Goal: Task Accomplishment & Management: Use online tool/utility

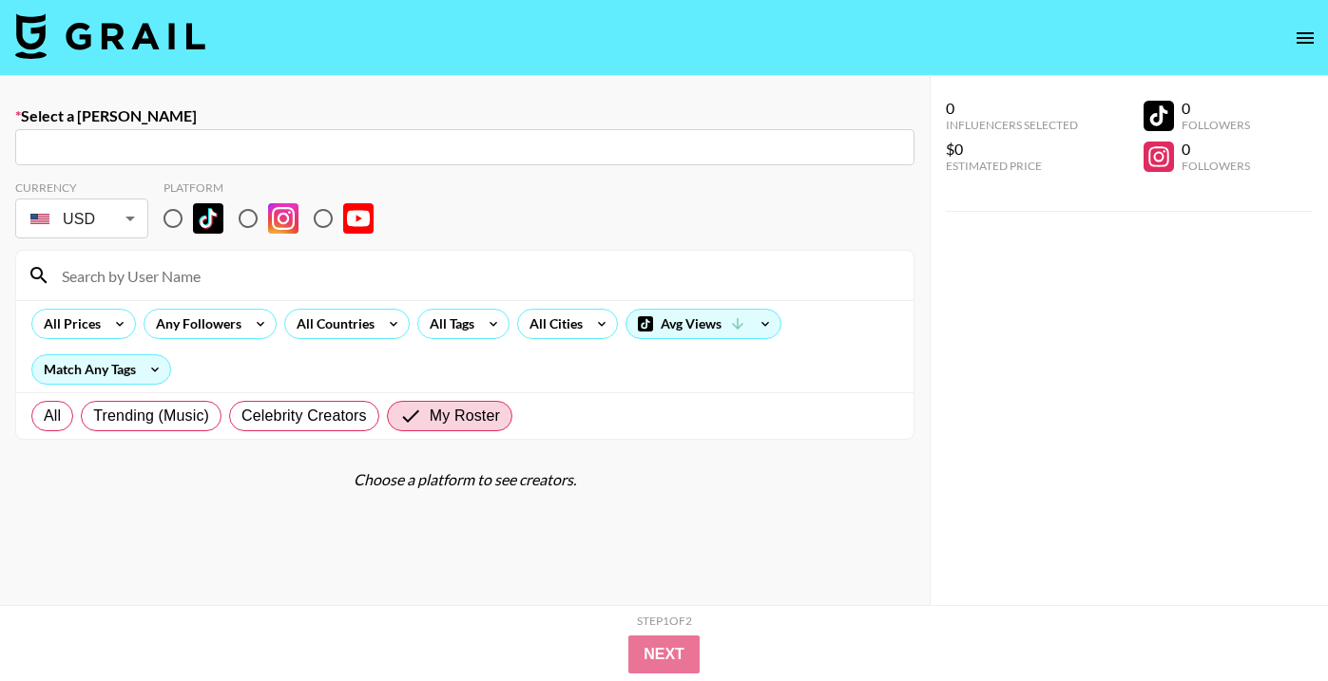
click at [144, 37] on img at bounding box center [110, 36] width 190 height 46
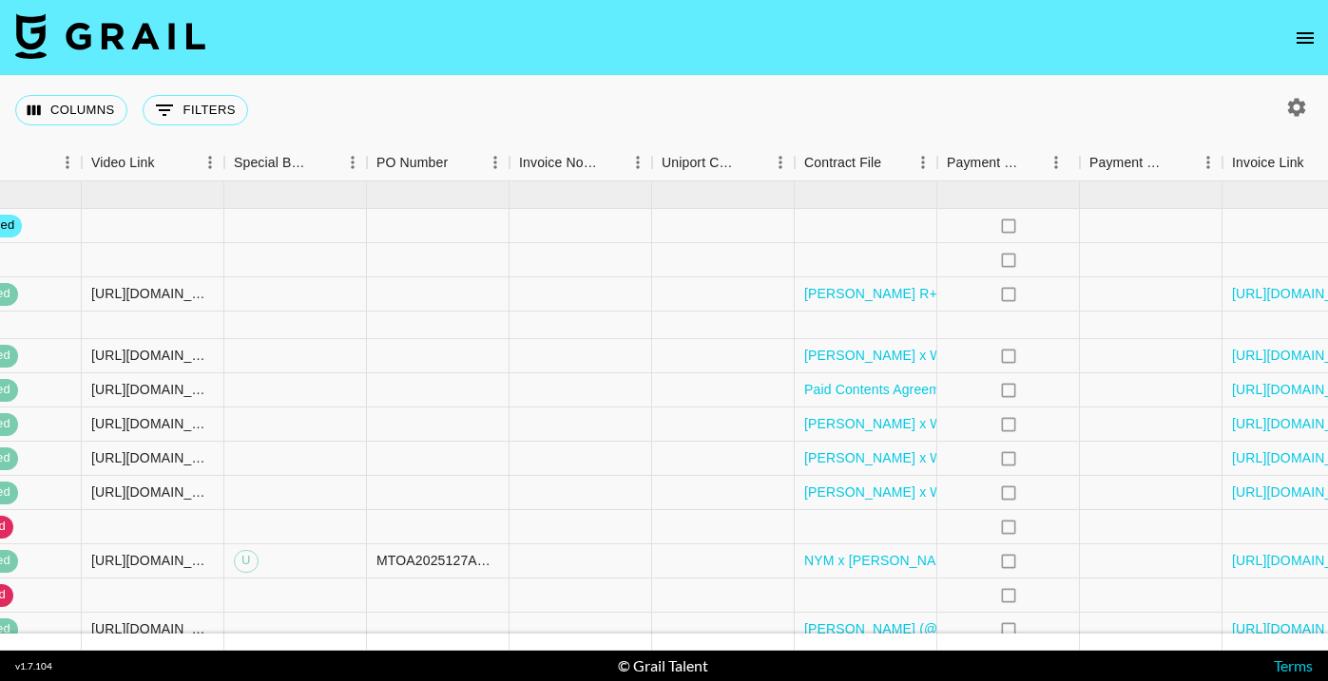
scroll to position [0, 1828]
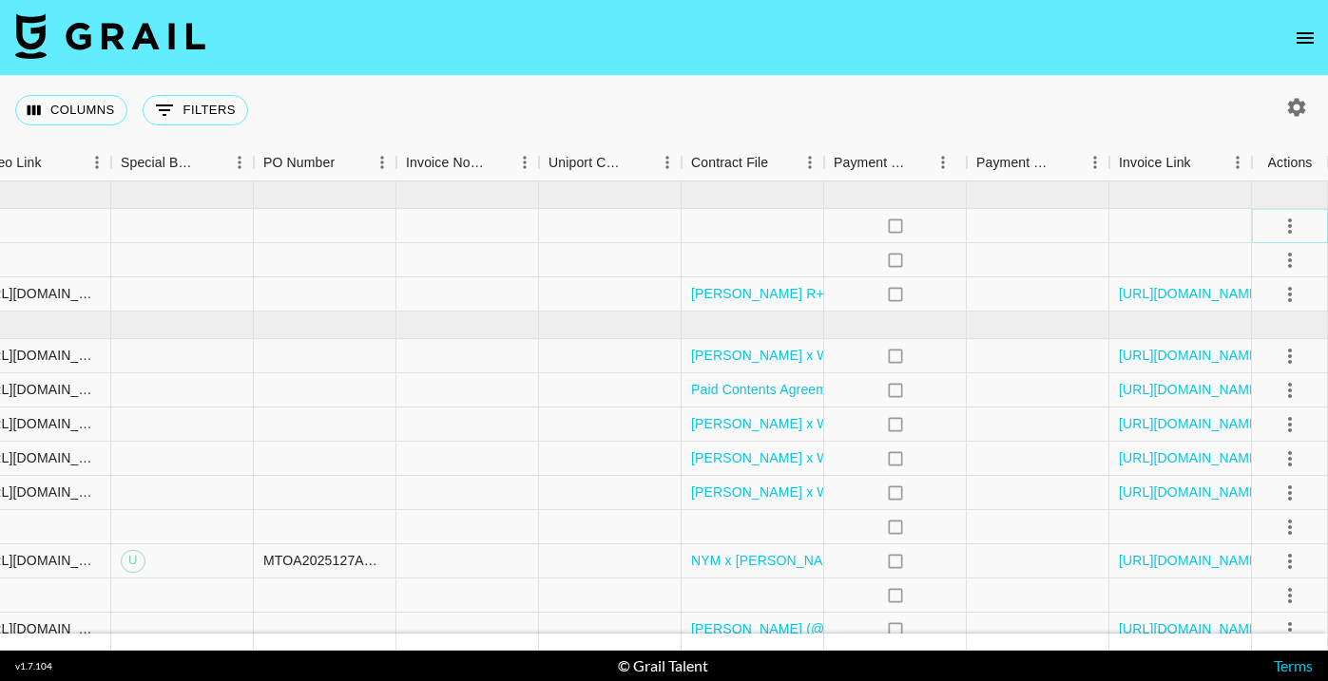
click at [1294, 231] on icon "select merge strategy" at bounding box center [1289, 226] width 23 height 23
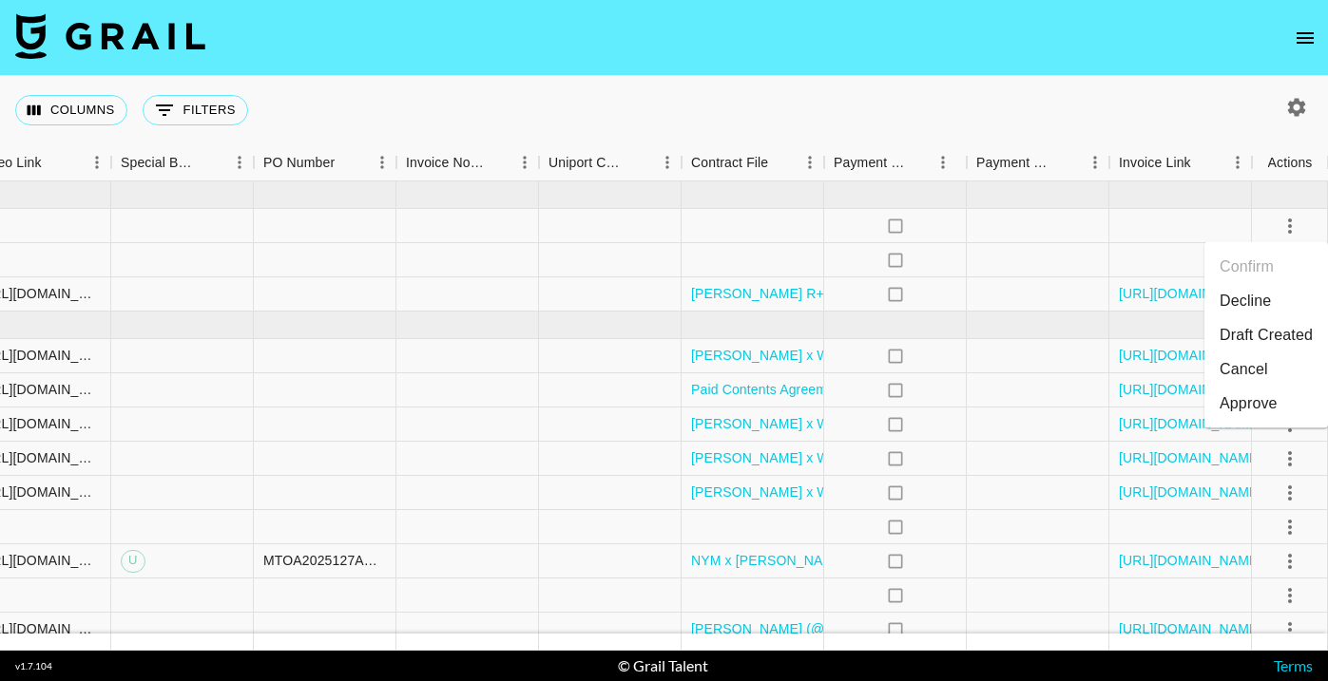
click at [1259, 298] on li "Decline" at bounding box center [1266, 301] width 124 height 34
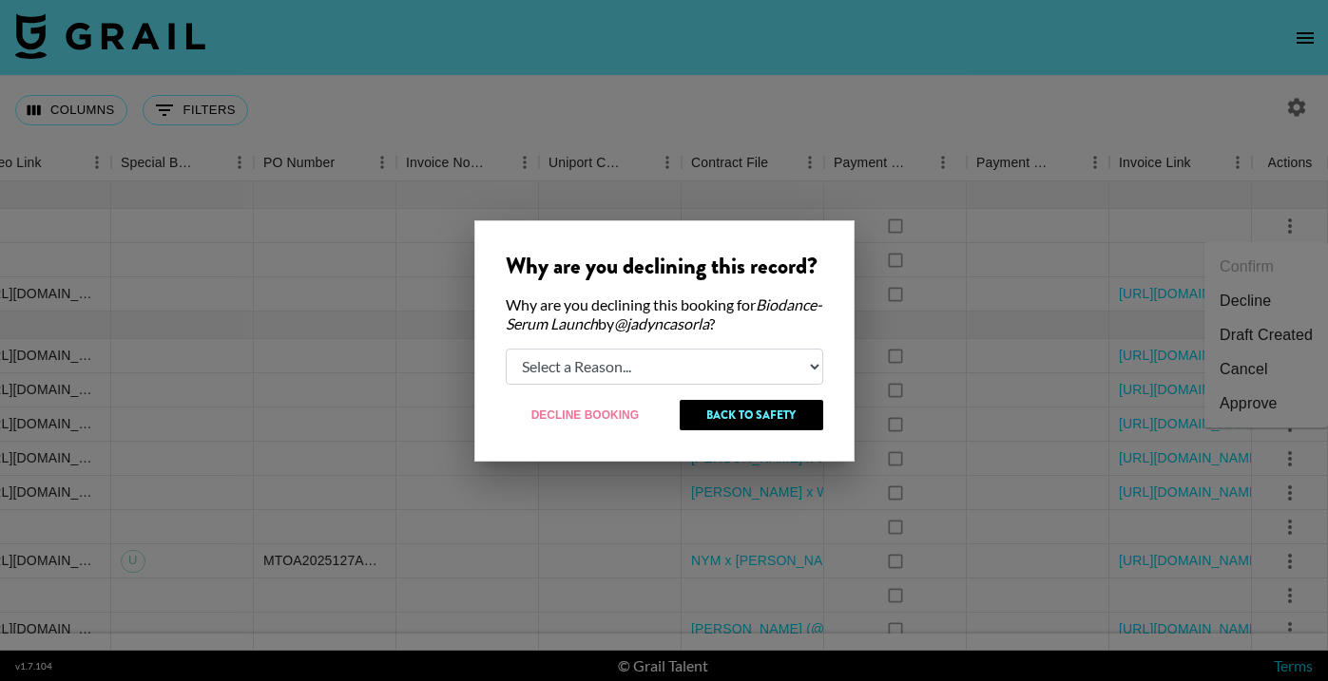
click at [665, 375] on select "Select a Reason... Relogging this deal due to a data issue The [PERSON_NAME] ca…" at bounding box center [664, 367] width 317 height 36
select select "booker_cancel"
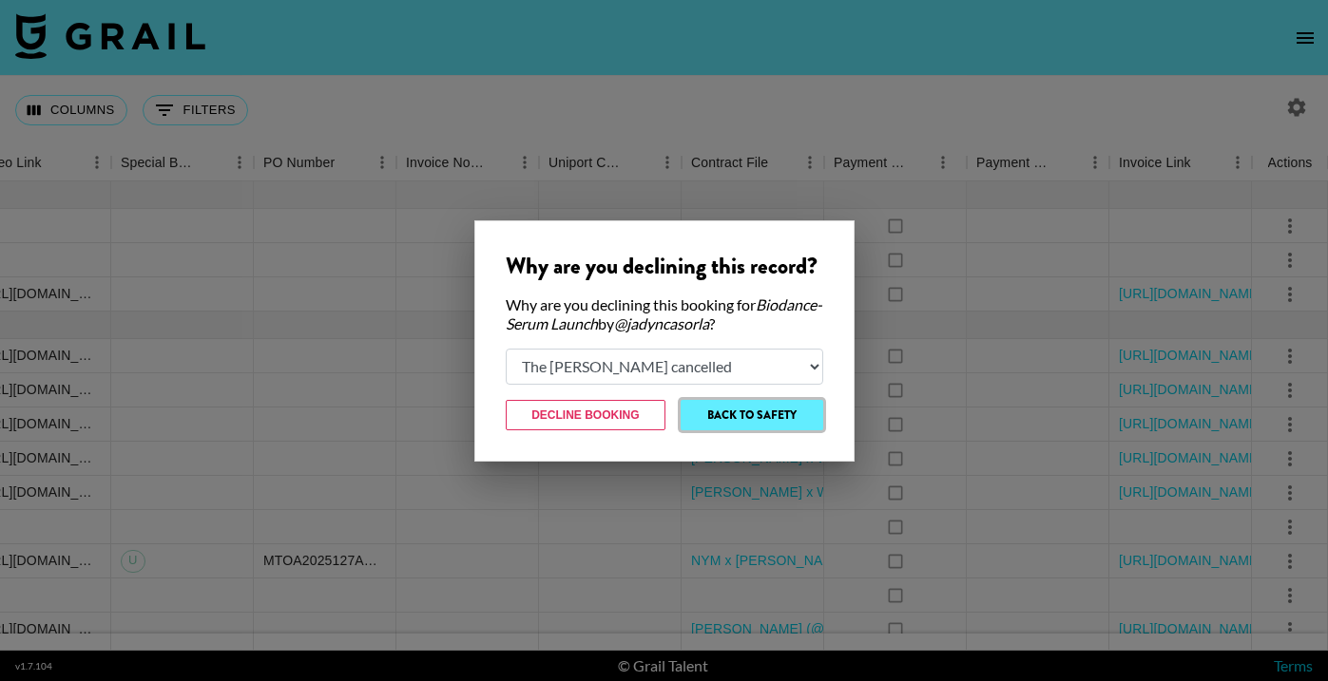
click at [769, 417] on button "Back to Safety" at bounding box center [752, 415] width 142 height 30
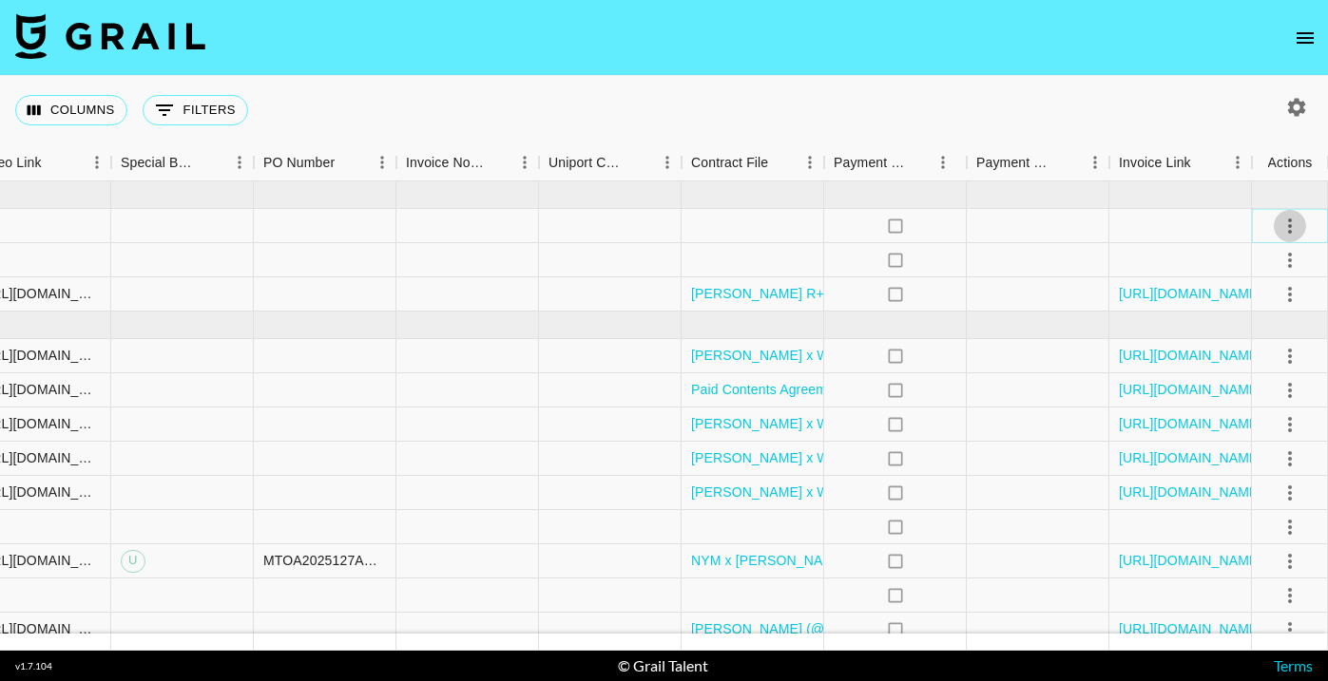
click at [1287, 221] on icon "select merge strategy" at bounding box center [1289, 226] width 23 height 23
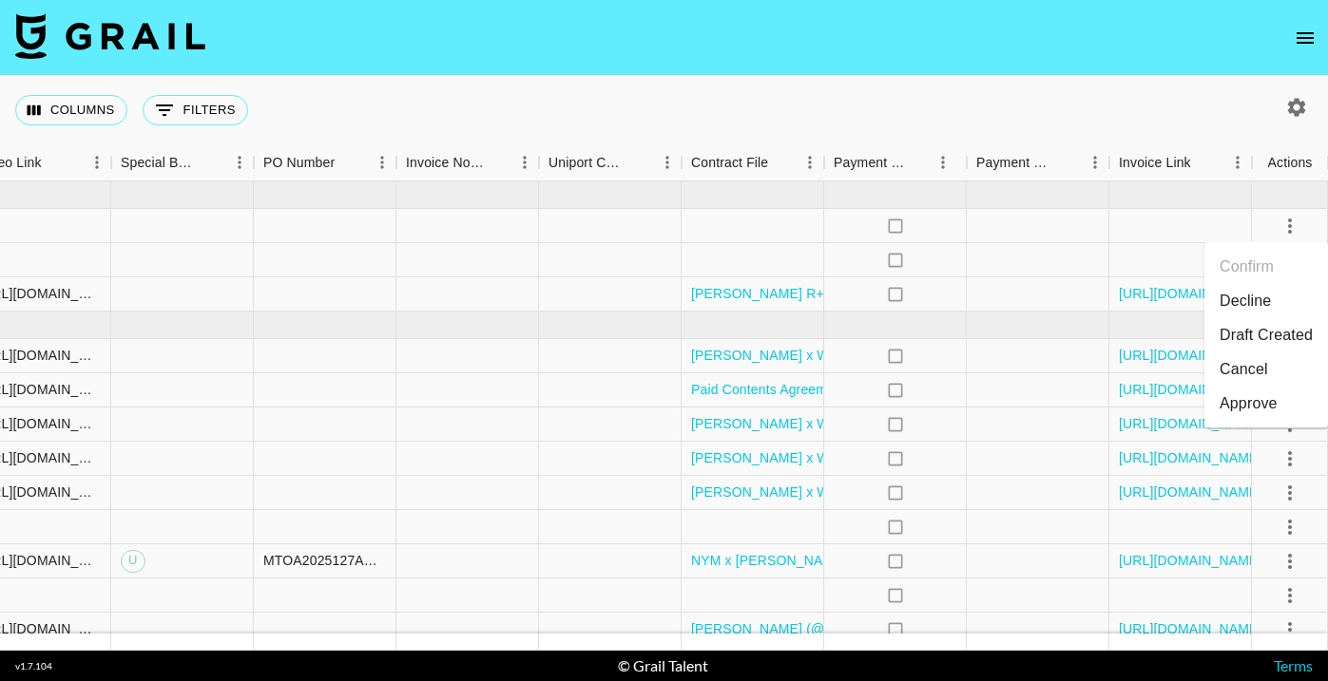
click at [1274, 301] on li "Decline" at bounding box center [1266, 301] width 124 height 34
select select "booker_cancel"
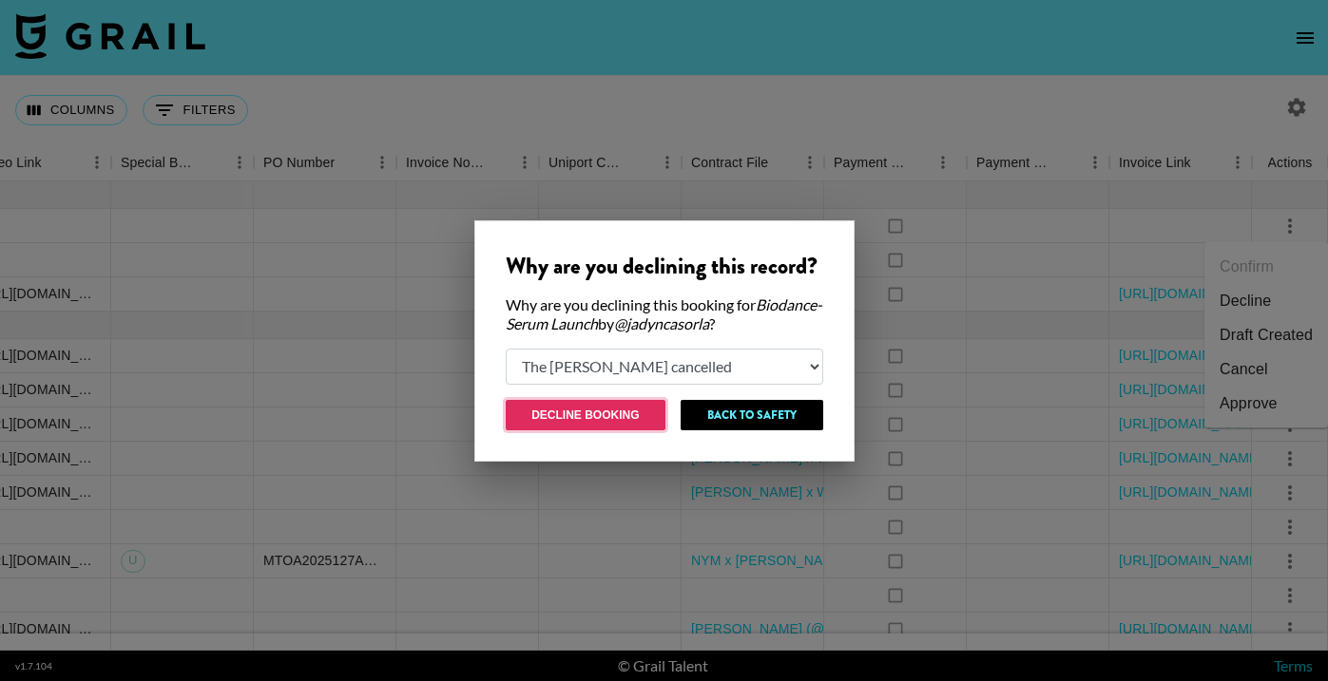
click at [605, 409] on button "Decline Booking" at bounding box center [586, 415] width 161 height 30
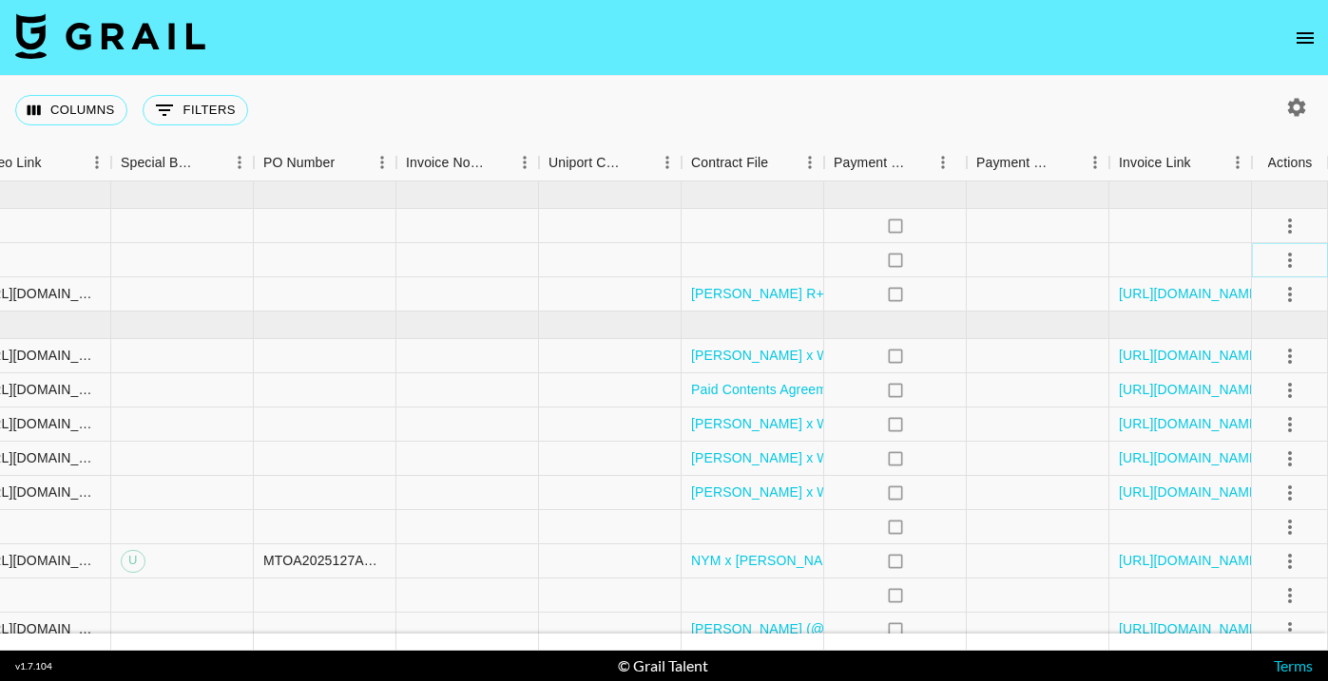
click at [1290, 255] on icon "select merge strategy" at bounding box center [1290, 260] width 4 height 15
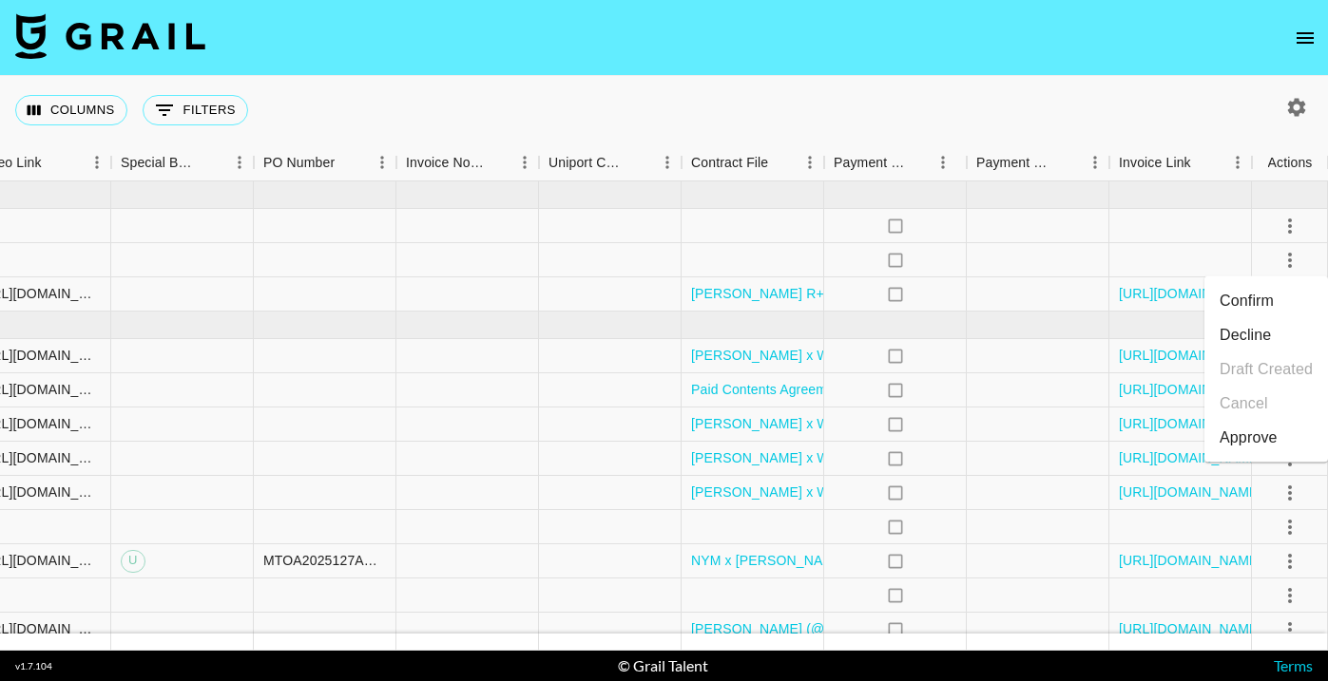
click at [1267, 301] on li "Confirm" at bounding box center [1266, 301] width 124 height 34
click at [1276, 358] on li "Draft Created" at bounding box center [1266, 370] width 124 height 34
